Goal: Task Accomplishment & Management: Complete application form

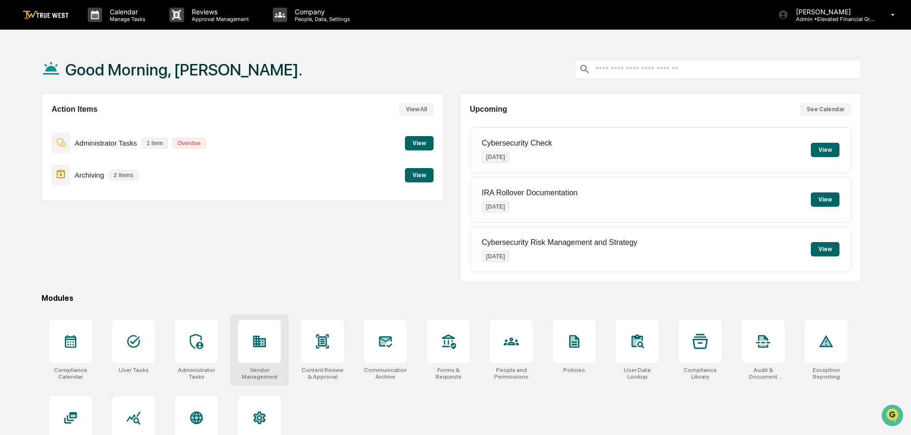
click at [261, 344] on icon at bounding box center [261, 342] width 5 height 6
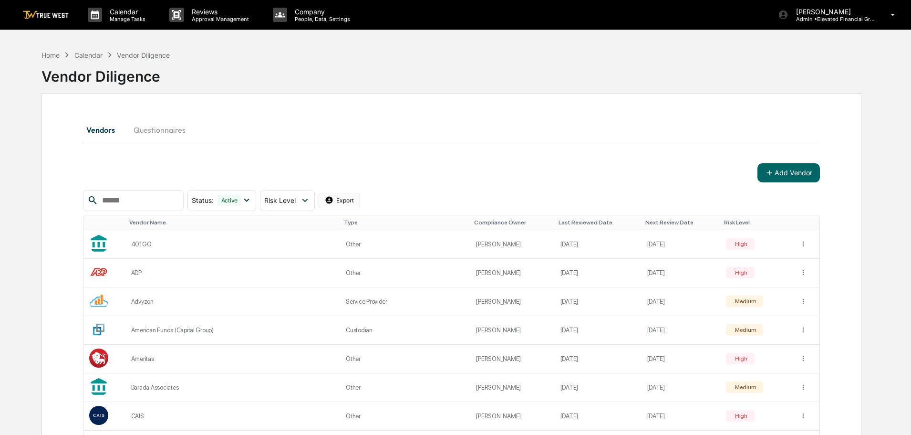
click at [361, 200] on html "Calendar Manage Tasks Reviews Approval Management Company People, Data, Setting…" at bounding box center [455, 217] width 911 height 435
click at [353, 221] on div "Export List (Excel)" at bounding box center [357, 219] width 90 height 15
click at [49, 57] on div "Home" at bounding box center [50, 55] width 18 height 8
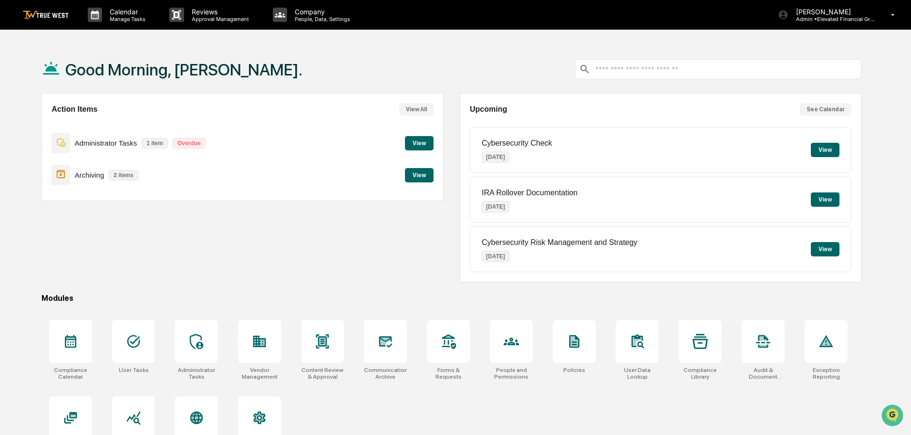
click at [417, 176] on button "View" at bounding box center [419, 175] width 29 height 14
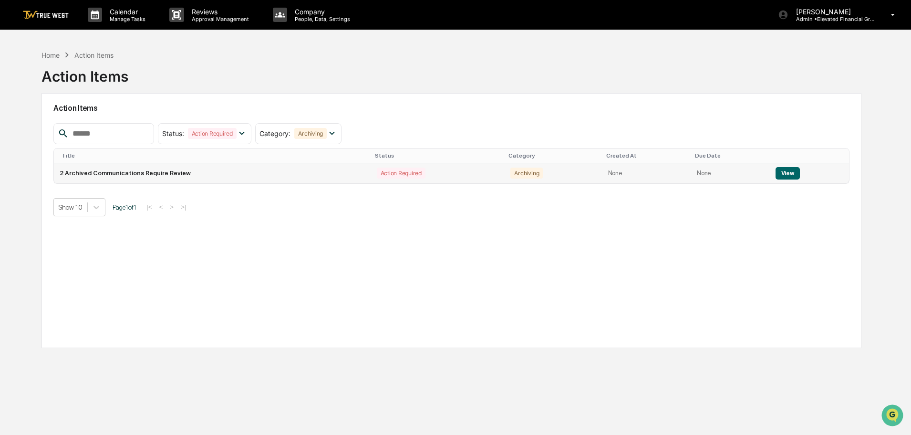
click at [787, 174] on button "View" at bounding box center [788, 173] width 24 height 12
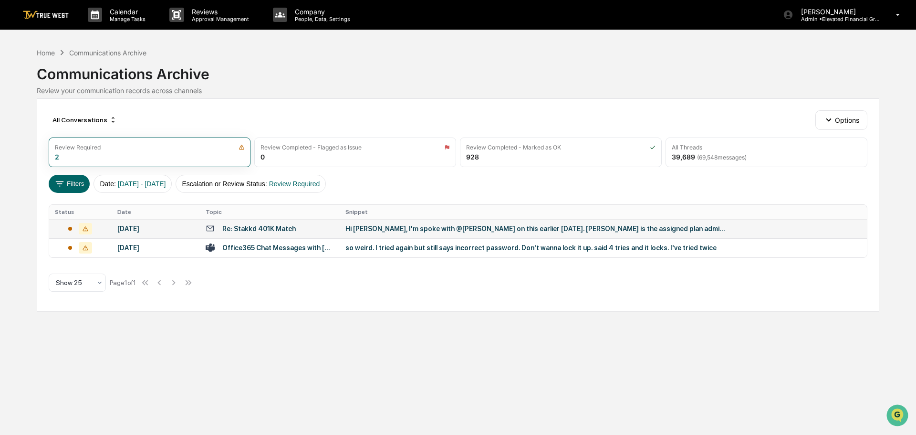
click at [394, 228] on div "Hi Stephanie, I'm spoke with @Contessa Wright on this earlier today. Contessa i…" at bounding box center [536, 229] width 382 height 8
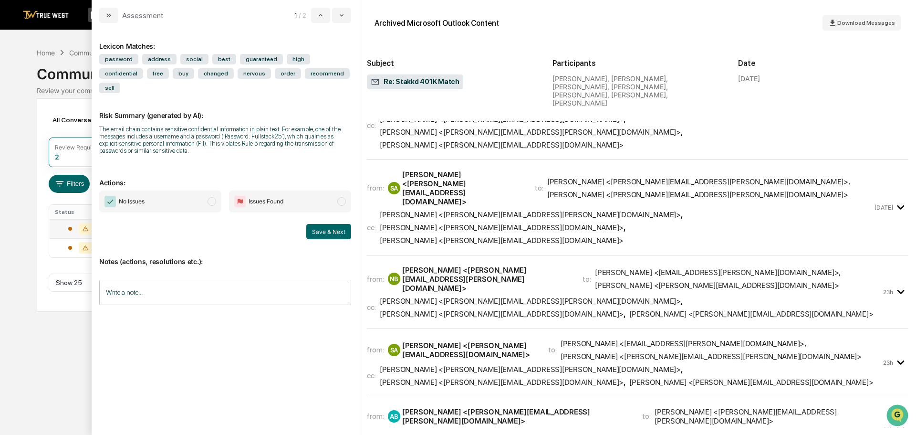
scroll to position [191, 0]
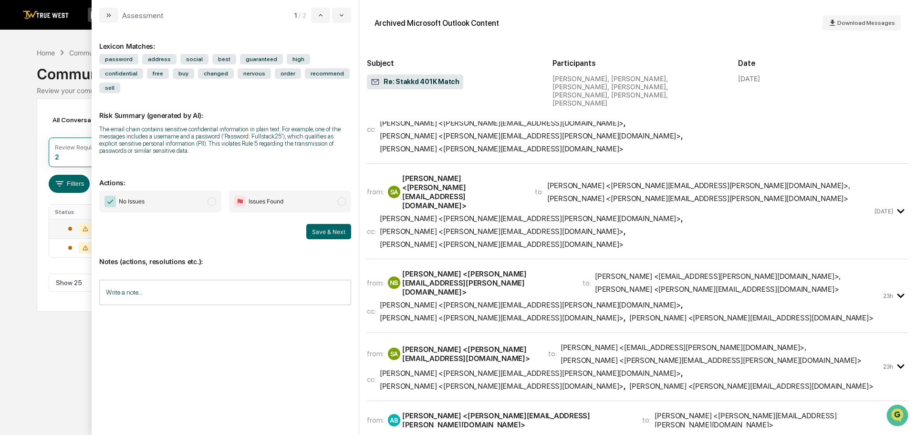
click at [210, 197] on span "modal" at bounding box center [211, 201] width 9 height 9
click at [321, 224] on button "Save & Next" at bounding box center [328, 231] width 45 height 15
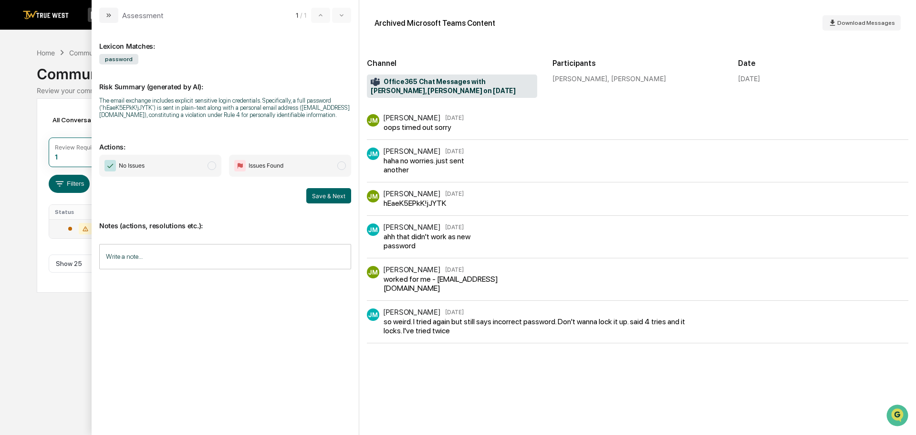
click at [210, 170] on span "modal" at bounding box center [211, 165] width 9 height 9
click at [322, 202] on button "Save & Next" at bounding box center [328, 195] width 45 height 15
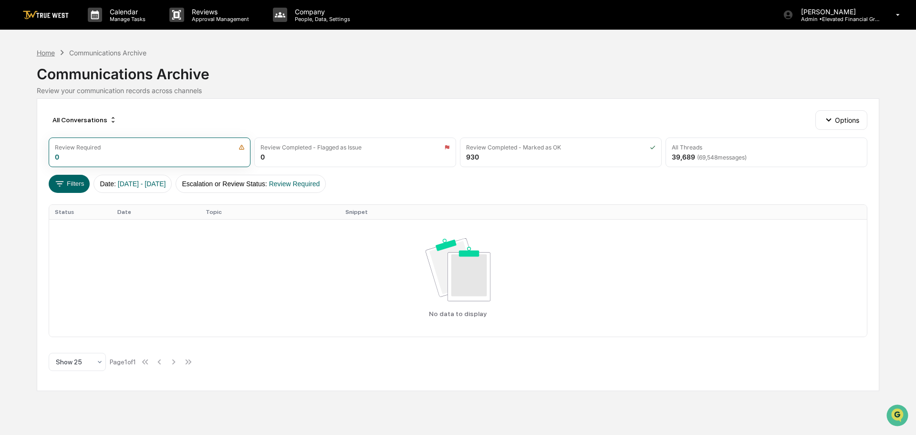
click at [44, 52] on div "Home" at bounding box center [46, 53] width 18 height 8
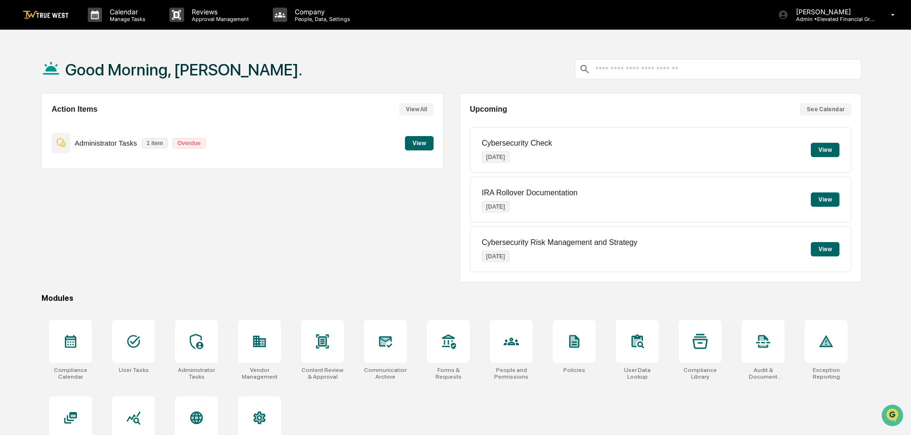
click at [423, 139] on button "View" at bounding box center [419, 143] width 29 height 14
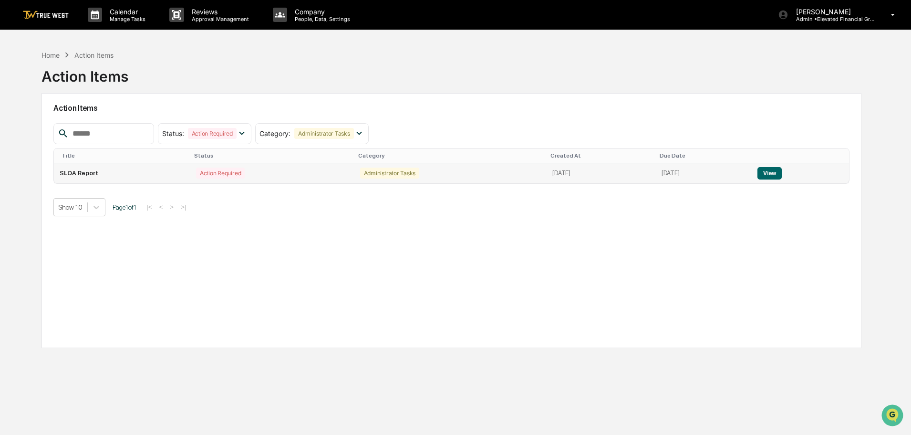
click at [776, 174] on button "View" at bounding box center [769, 173] width 24 height 12
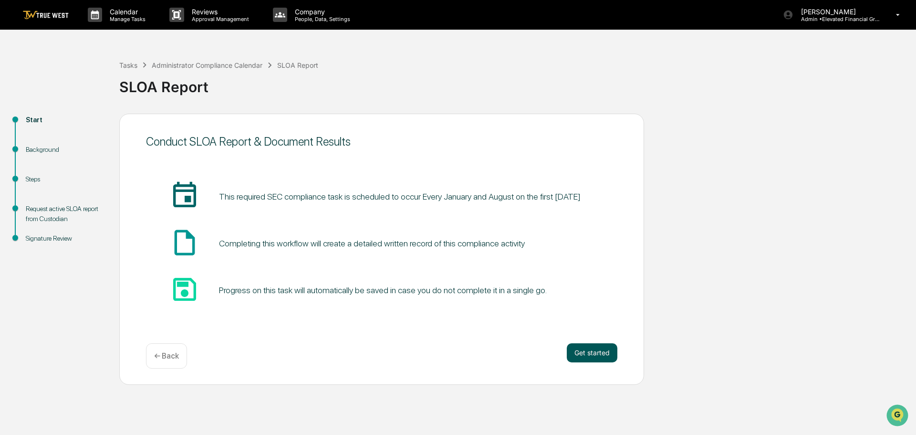
click at [588, 353] on button "Get started" at bounding box center [592, 352] width 51 height 19
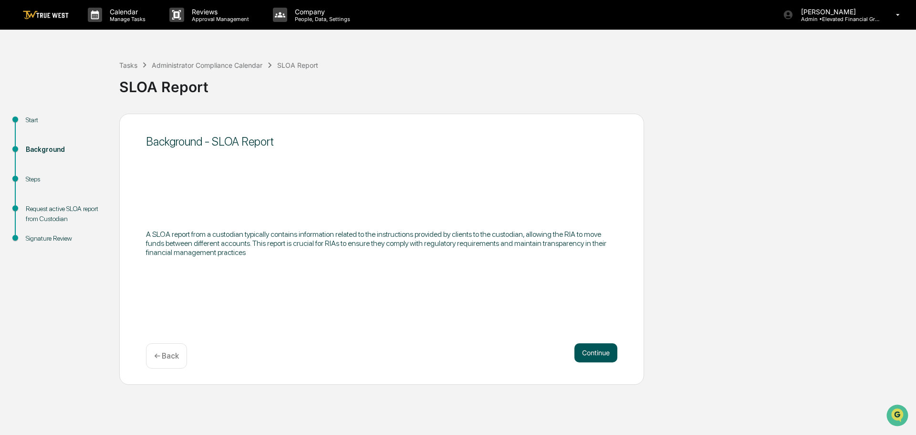
click at [593, 351] on button "Continue" at bounding box center [595, 352] width 43 height 19
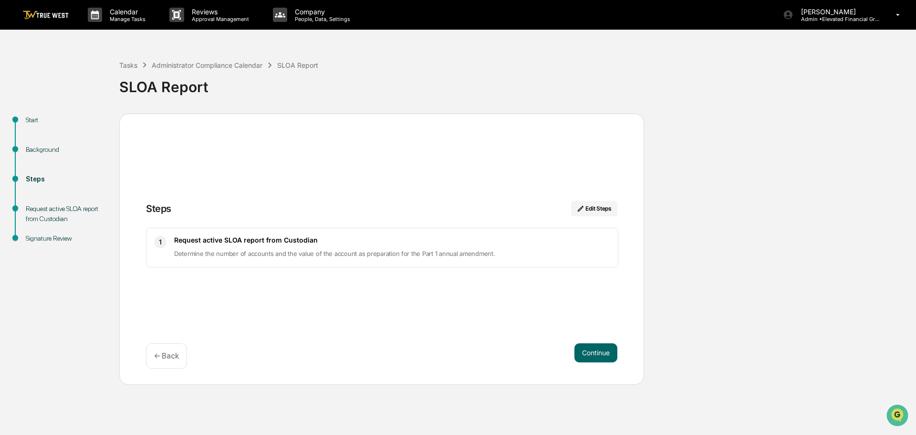
click at [593, 351] on button "Continue" at bounding box center [595, 352] width 43 height 19
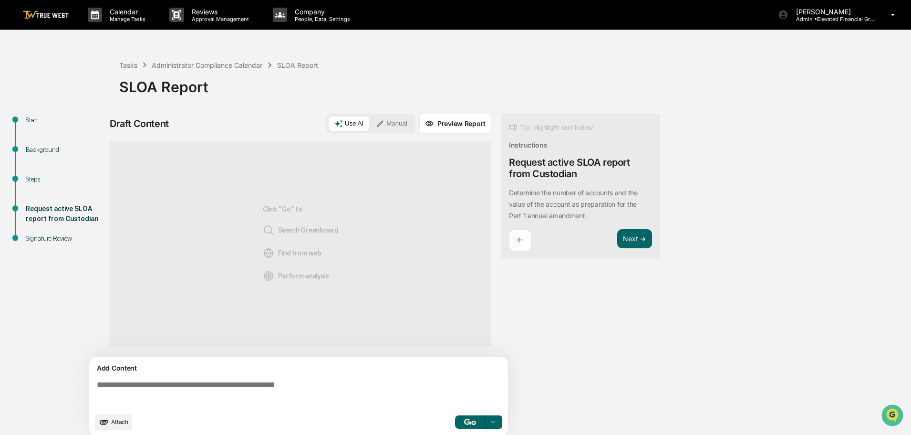
click at [389, 124] on button "Manual" at bounding box center [391, 123] width 43 height 14
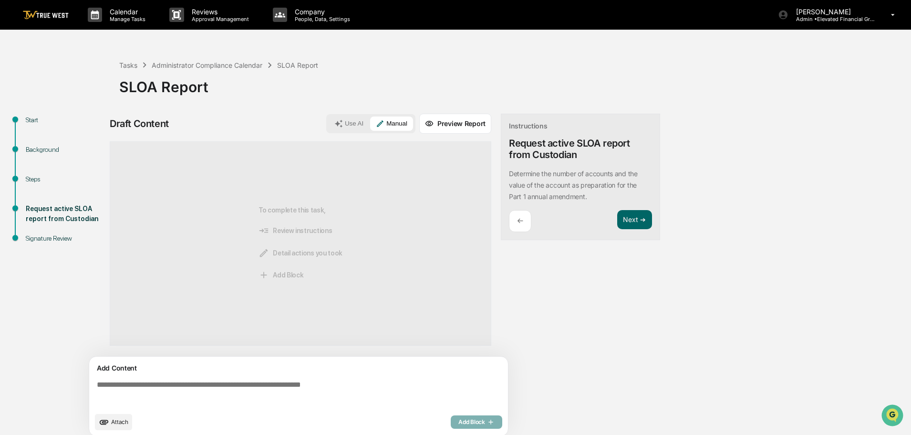
click at [96, 384] on textarea at bounding box center [300, 393] width 415 height 34
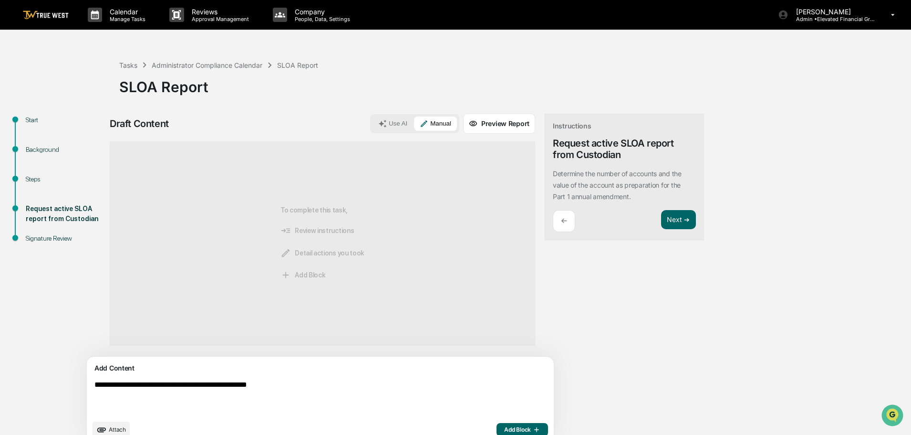
type textarea "**********"
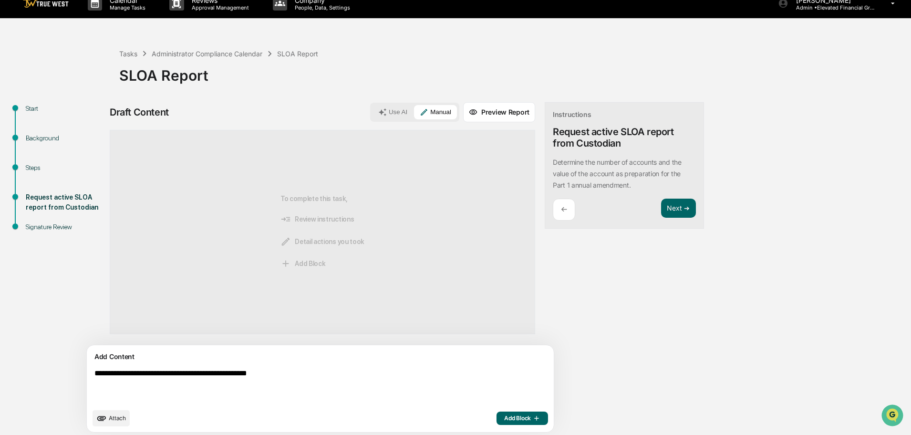
scroll to position [15, 0]
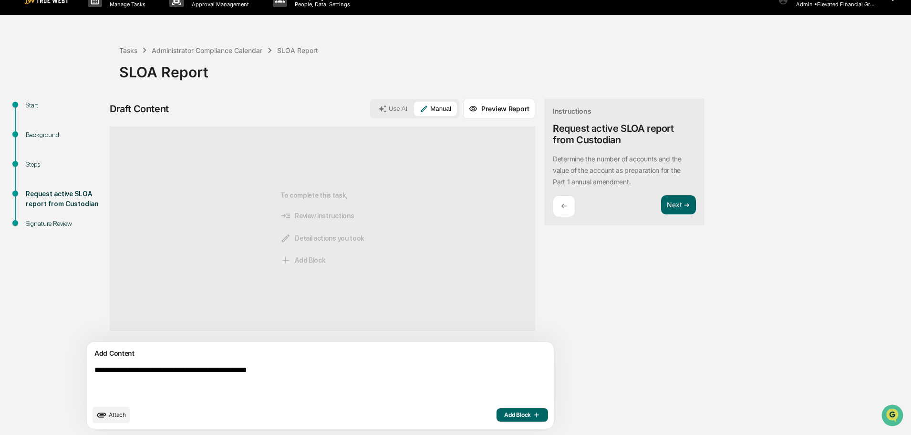
click at [306, 375] on textarea "**********" at bounding box center [298, 383] width 415 height 42
click at [504, 414] on span "Add Block" at bounding box center [522, 415] width 36 height 8
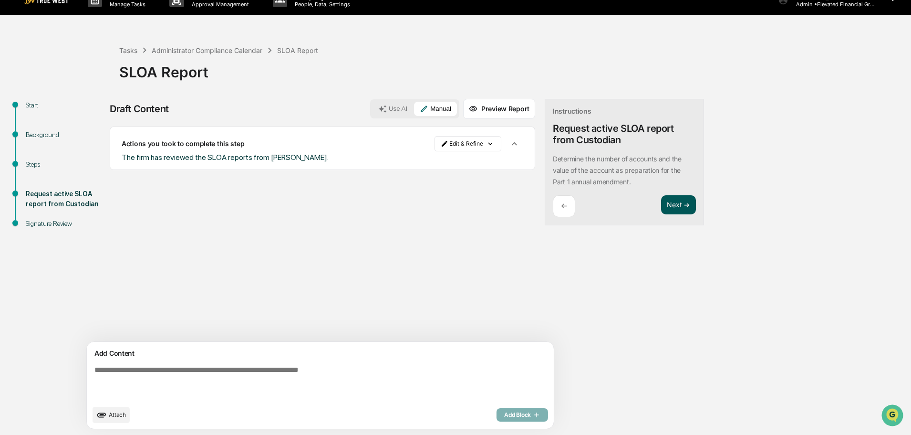
click at [661, 207] on button "Next ➔" at bounding box center [678, 205] width 35 height 20
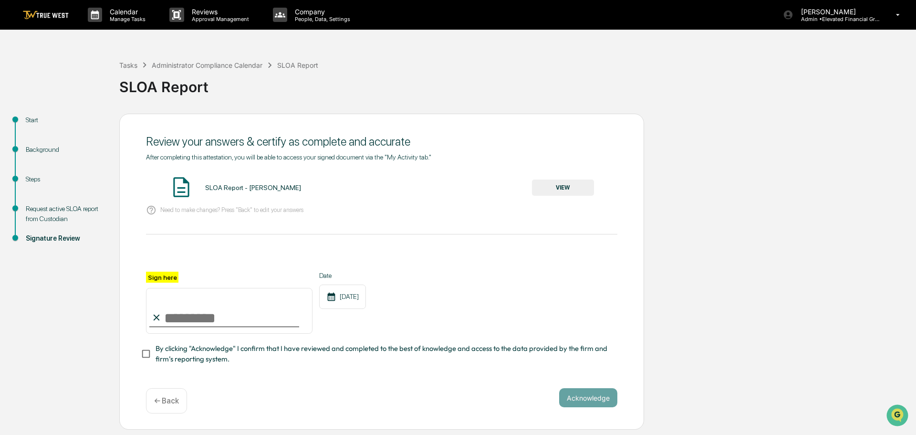
click at [572, 182] on button "VIEW" at bounding box center [563, 187] width 62 height 16
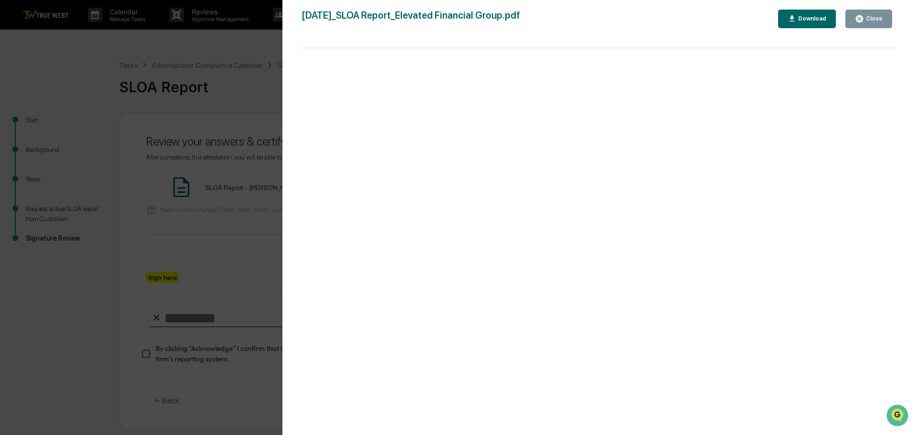
click at [234, 42] on div "Version History 09/18/2025, 04:48 PM Tammy Steffen 2025-09-18_SLOA Report_Eleva…" at bounding box center [458, 217] width 916 height 435
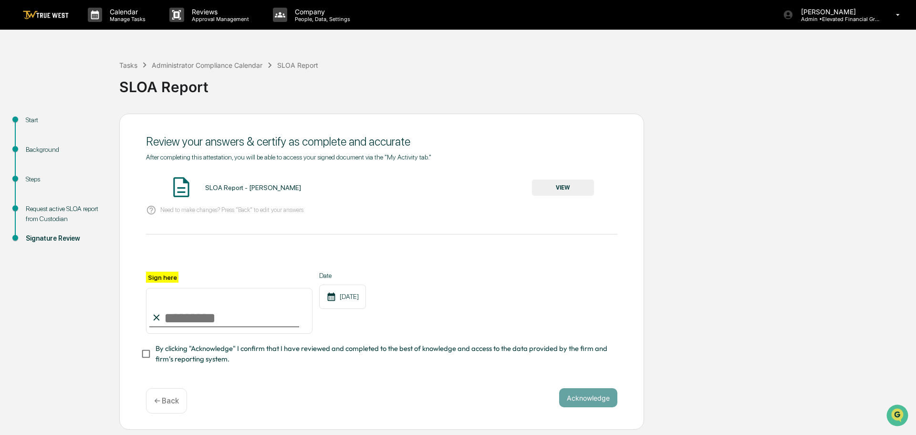
click at [207, 317] on input "Sign here" at bounding box center [229, 311] width 166 height 46
type input "**********"
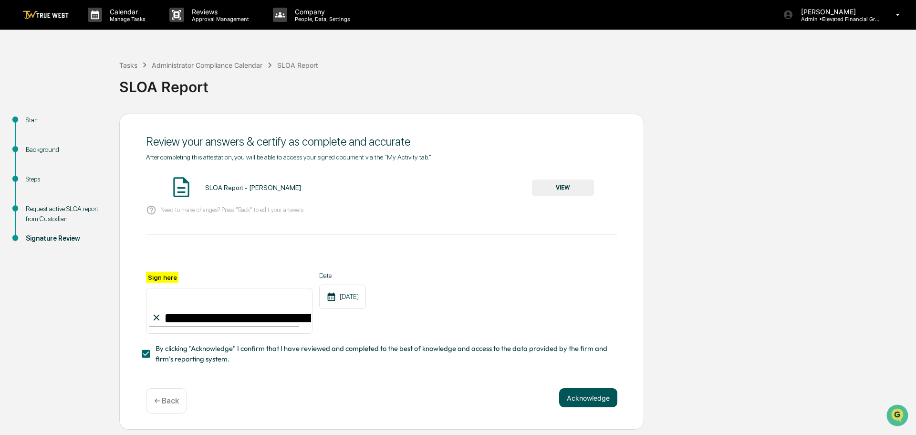
click at [592, 403] on button "Acknowledge" at bounding box center [588, 397] width 58 height 19
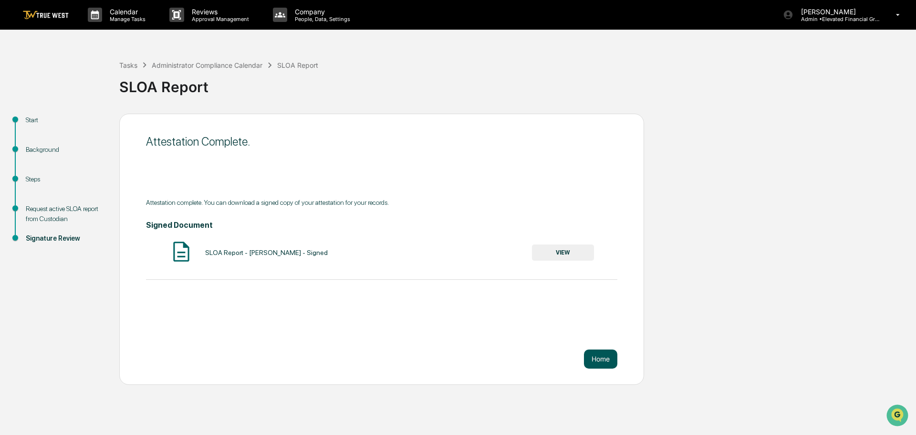
click at [595, 358] on button "Home" at bounding box center [600, 358] width 33 height 19
